Goal: Navigation & Orientation: Find specific page/section

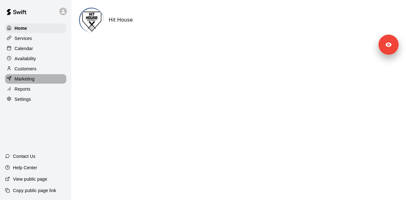
click at [42, 81] on div "Marketing" at bounding box center [35, 79] width 61 height 10
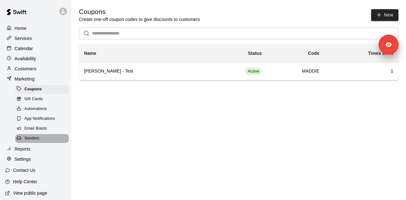
click at [43, 141] on div "Senders" at bounding box center [42, 138] width 54 height 9
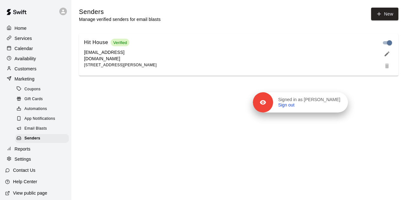
drag, startPoint x: 385, startPoint y: 50, endPoint x: 334, endPoint y: 107, distance: 76.8
click at [334, 107] on div "Signed in as [PERSON_NAME] Sign out" at bounding box center [310, 102] width 75 height 11
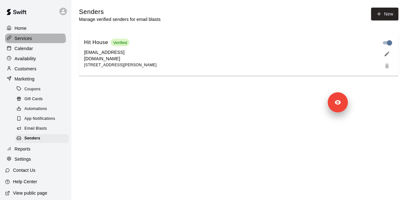
click at [35, 42] on div "Services" at bounding box center [35, 39] width 61 height 10
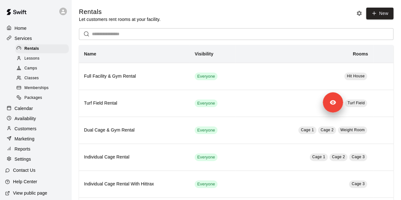
click at [188, 14] on div "Rentals Let customers rent rooms at your facility. New" at bounding box center [236, 15] width 314 height 15
click at [43, 133] on div "Customers" at bounding box center [35, 129] width 61 height 10
